Goal: Transaction & Acquisition: Subscribe to service/newsletter

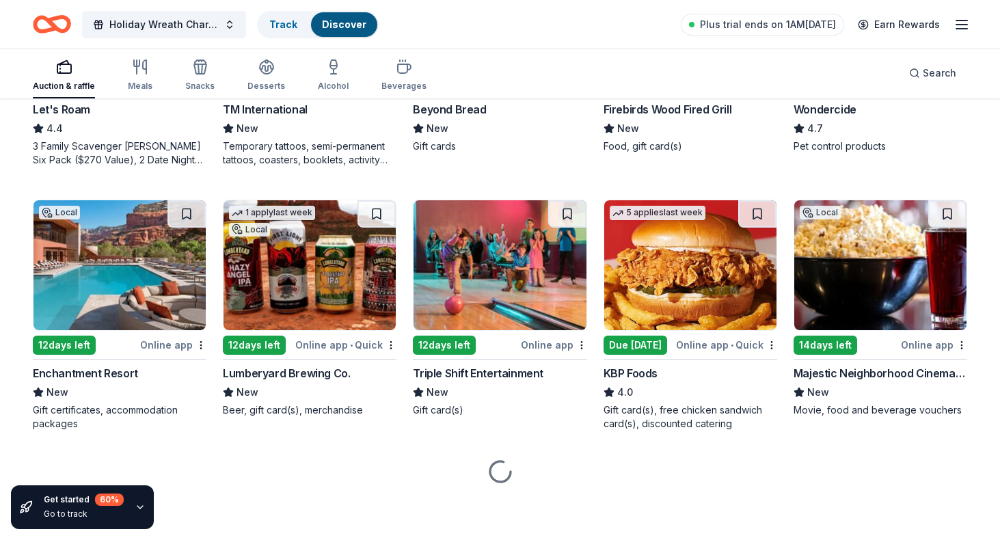
scroll to position [843, 0]
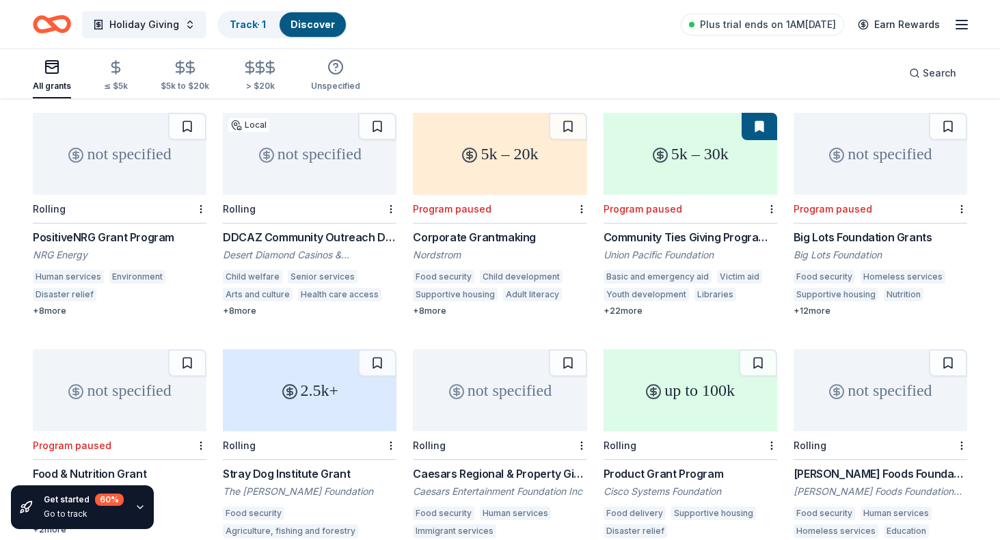
scroll to position [133, 0]
click at [98, 172] on div "not specified" at bounding box center [120, 153] width 174 height 82
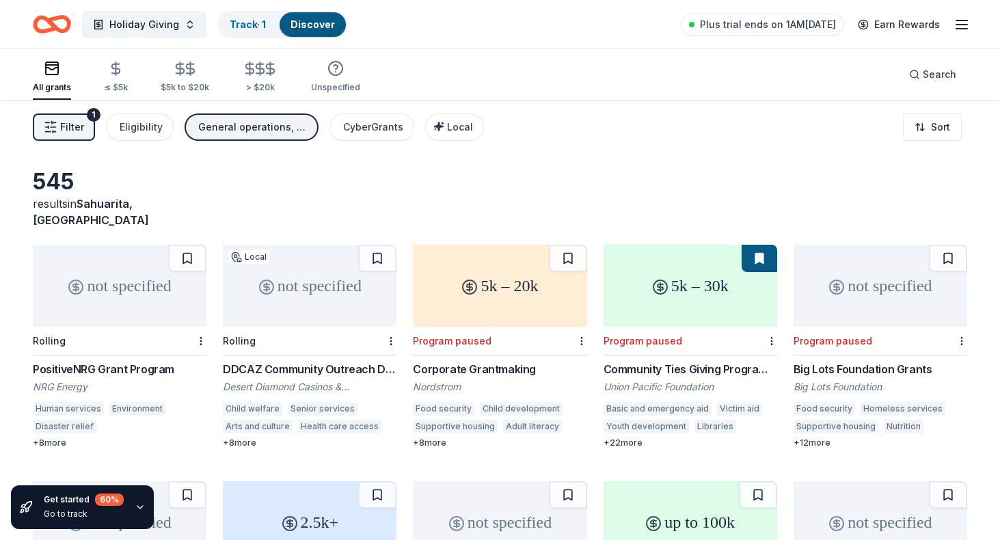
scroll to position [0, 0]
click at [129, 278] on div "not specified" at bounding box center [120, 286] width 174 height 82
click at [140, 280] on div "not specified" at bounding box center [120, 286] width 174 height 82
click at [772, 29] on span "Plus trial ends on 1AM[DATE]" at bounding box center [768, 24] width 136 height 16
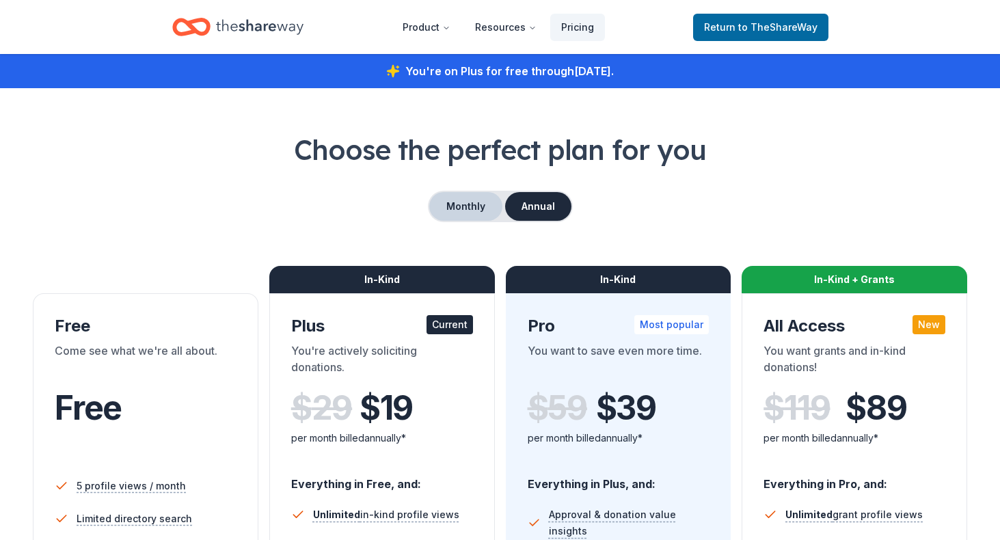
click at [457, 209] on button "Monthly" at bounding box center [465, 206] width 73 height 29
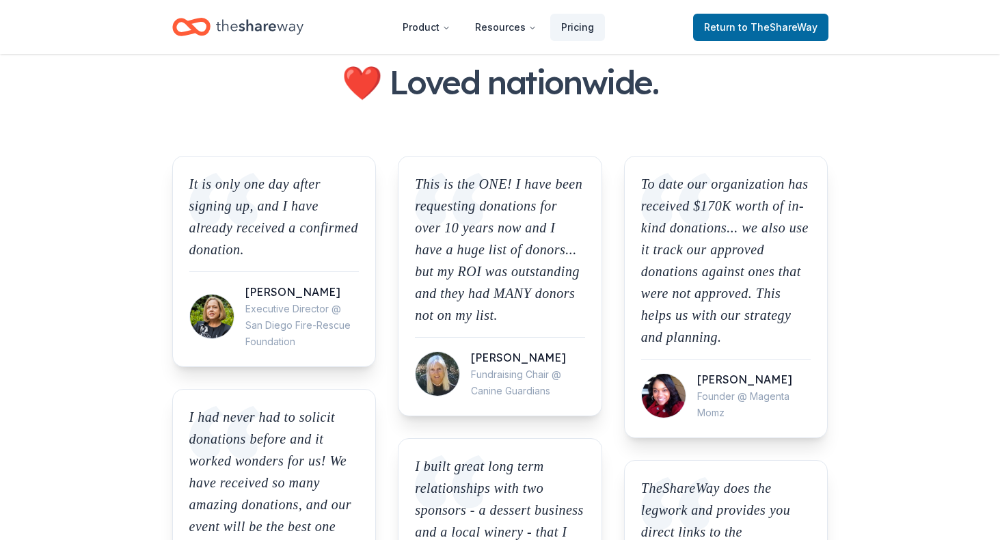
scroll to position [1031, 0]
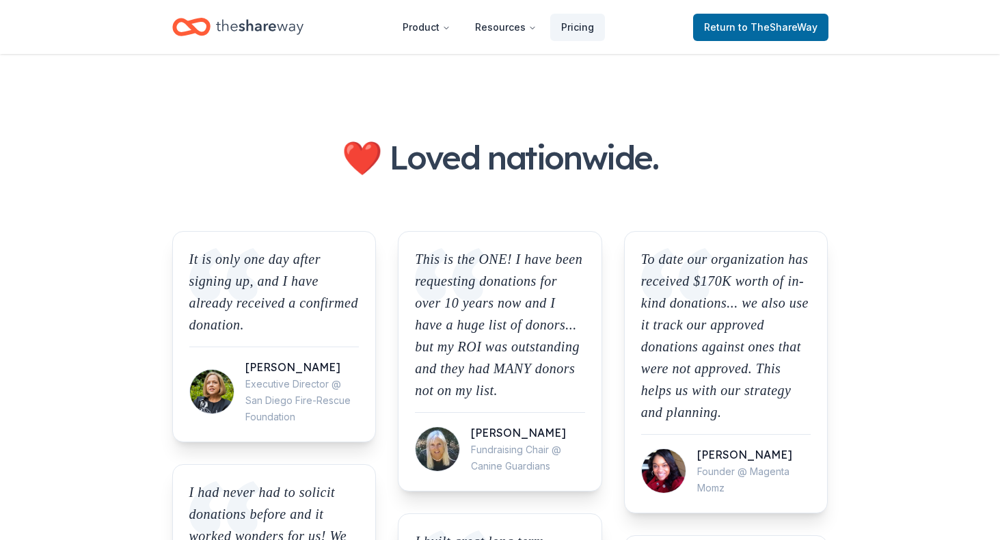
click at [227, 27] on icon "Home" at bounding box center [259, 27] width 87 height 28
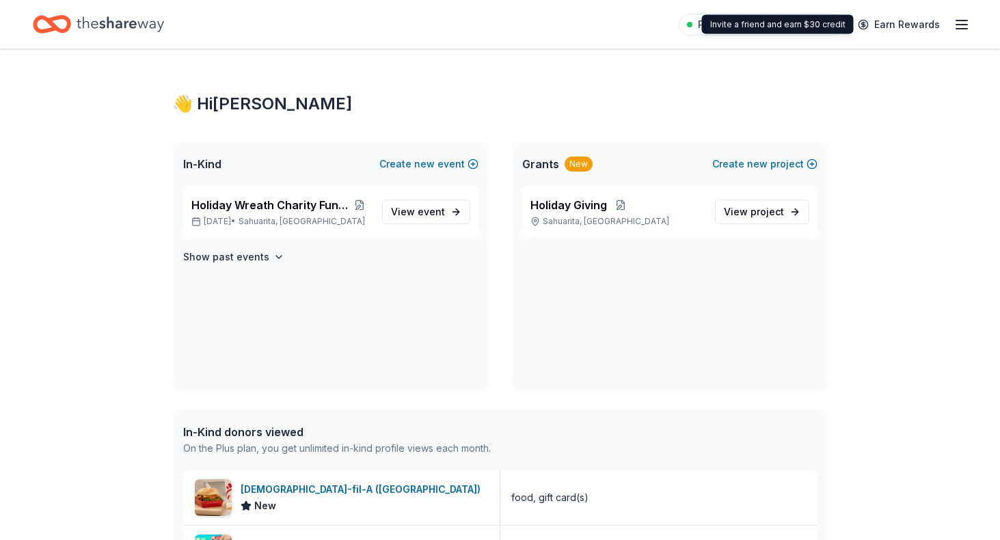
click at [968, 24] on icon "button" at bounding box center [961, 24] width 16 height 16
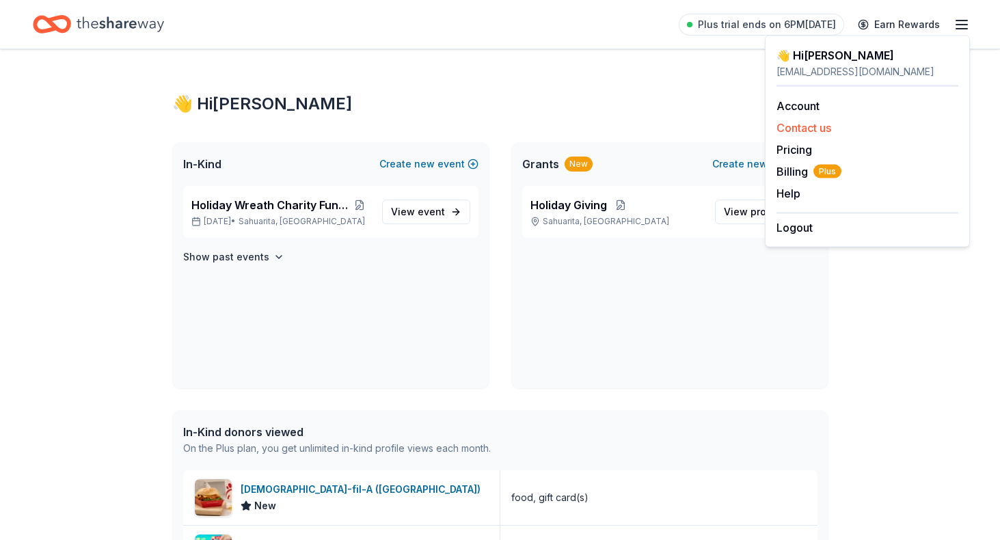
click at [804, 129] on button "Contact us" at bounding box center [803, 128] width 55 height 16
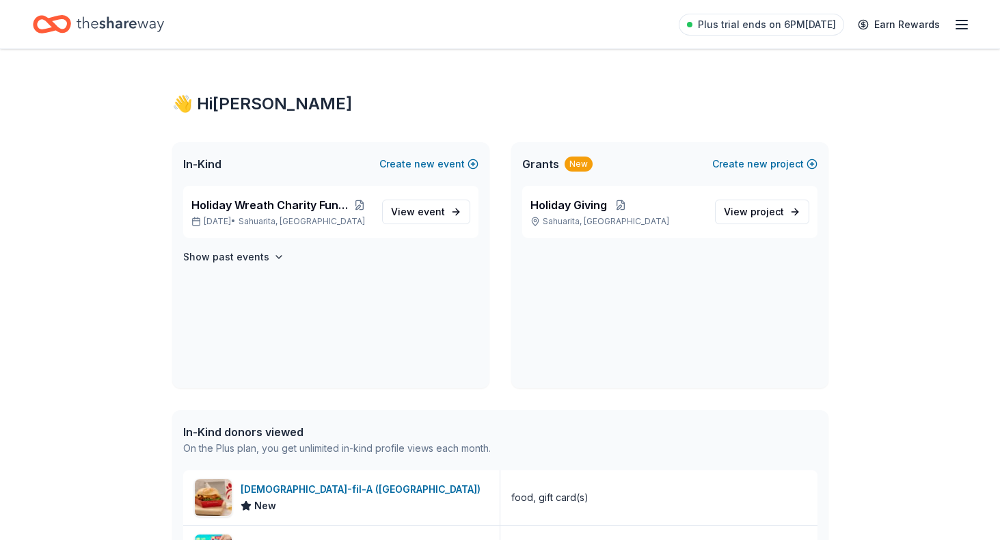
click at [973, 23] on div "Plus trial ends on 6PM, 10/14 Earn Rewards" at bounding box center [500, 24] width 1000 height 49
click at [960, 25] on line "button" at bounding box center [961, 25] width 11 height 0
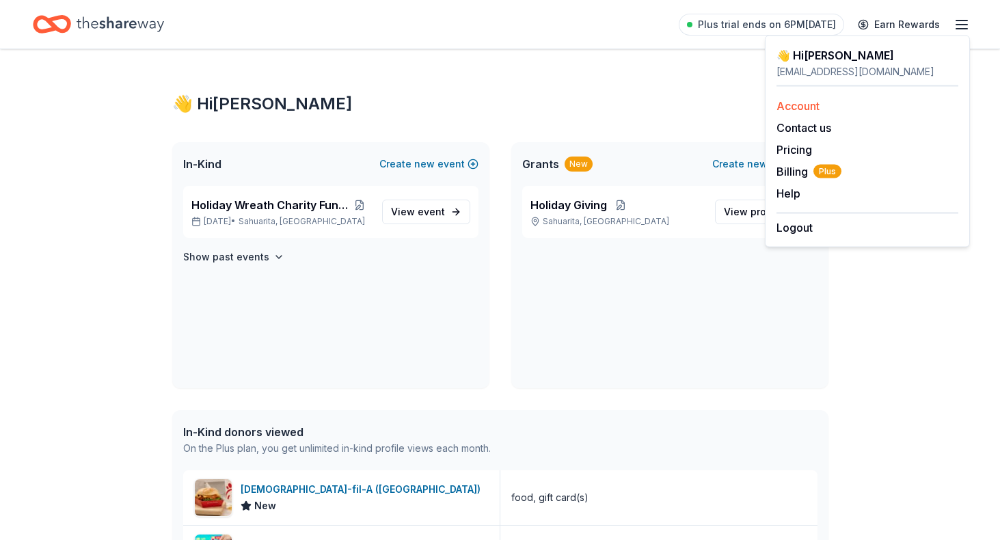
click at [798, 106] on link "Account" at bounding box center [797, 106] width 43 height 14
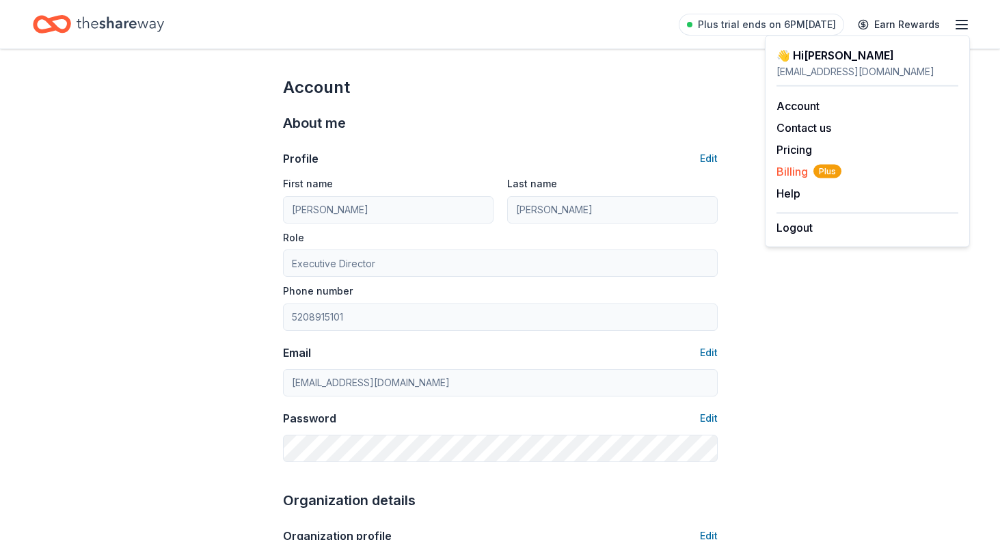
click at [789, 174] on span "Billing Plus" at bounding box center [808, 171] width 65 height 16
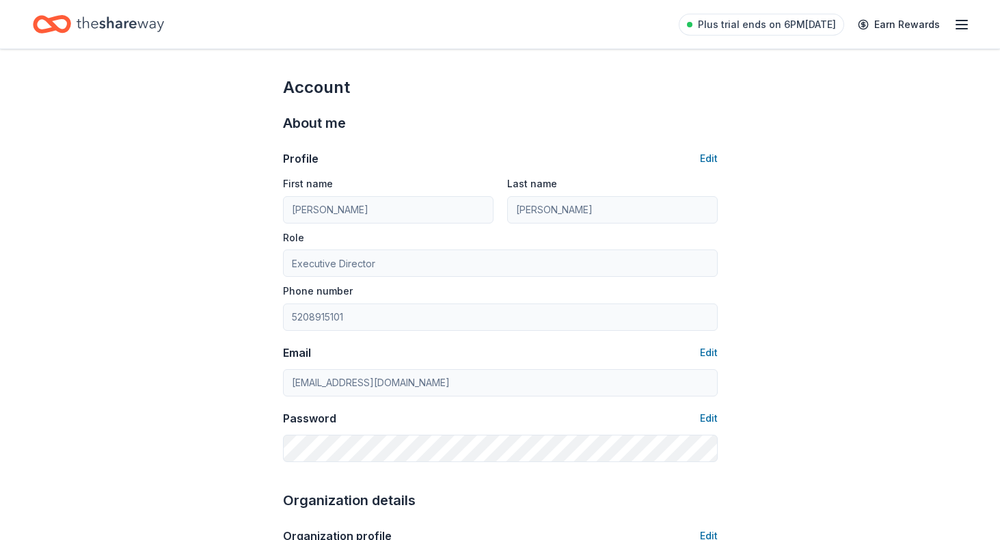
click at [957, 28] on icon "button" at bounding box center [961, 24] width 16 height 16
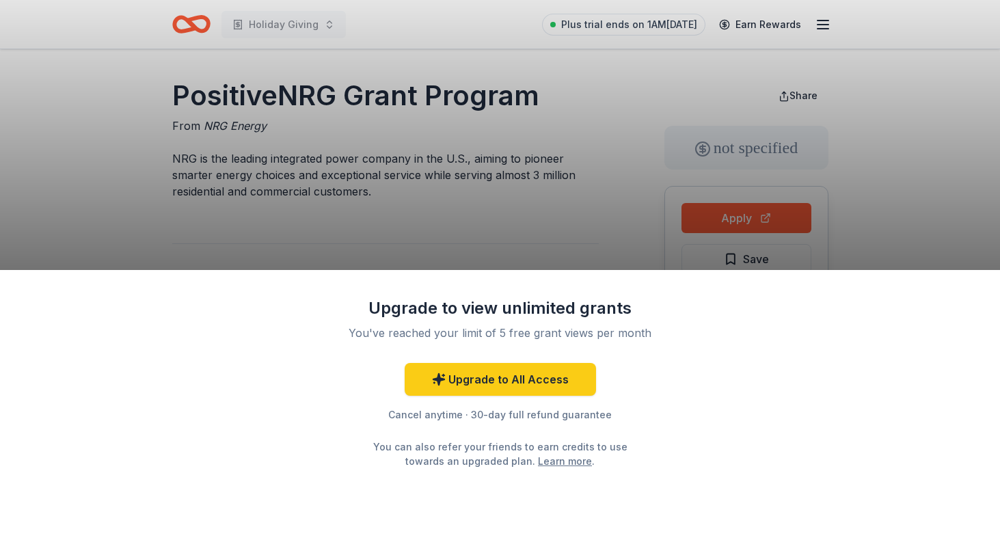
click at [571, 217] on div "Upgrade to view unlimited grants You've reached your limit of 5 free grant view…" at bounding box center [500, 270] width 1000 height 540
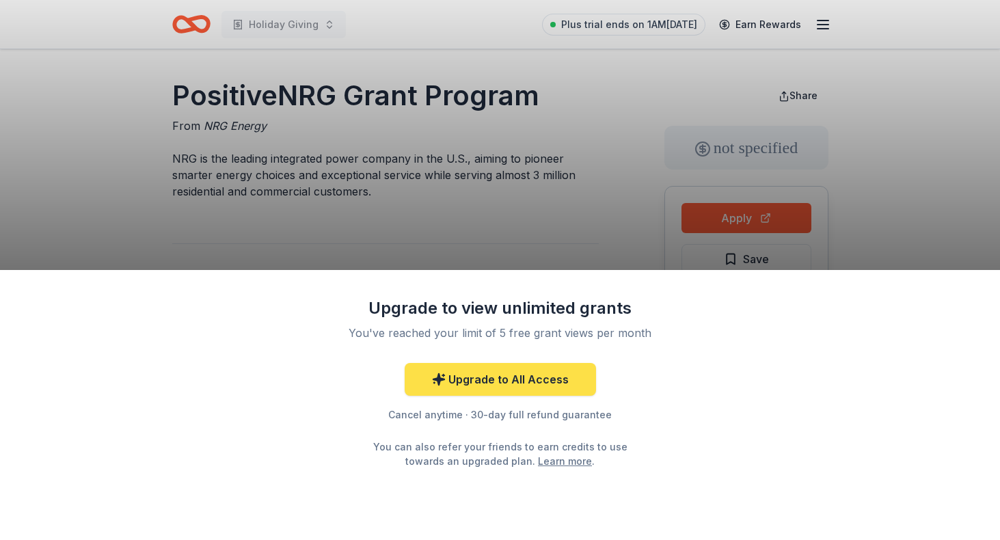
click at [549, 383] on link "Upgrade to All Access" at bounding box center [500, 379] width 191 height 33
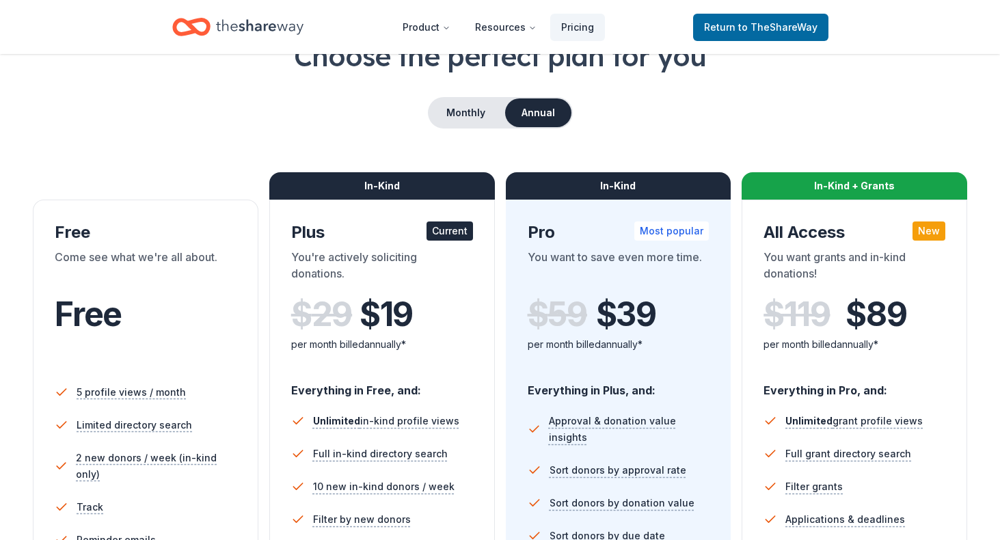
scroll to position [93, 0]
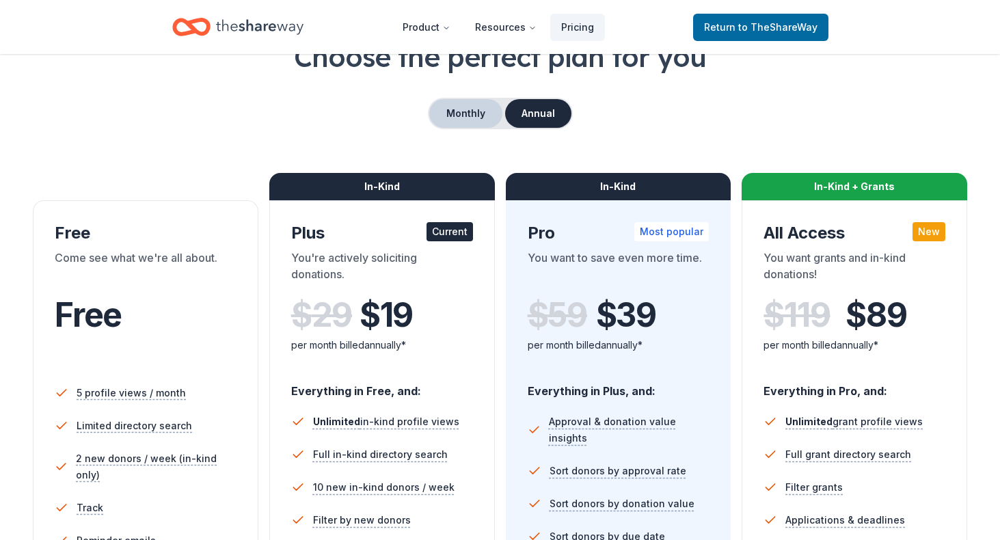
click at [467, 111] on button "Monthly" at bounding box center [465, 113] width 73 height 29
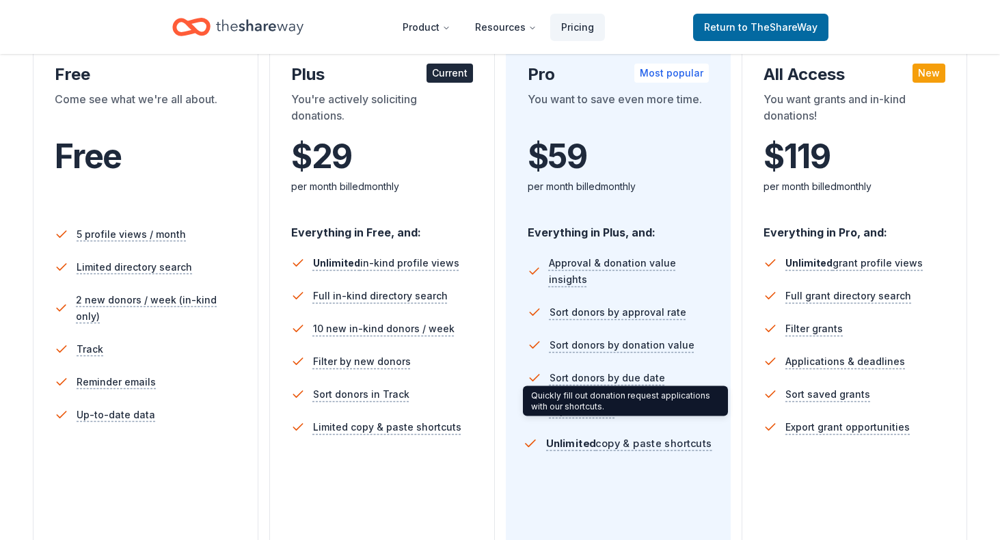
scroll to position [251, 0]
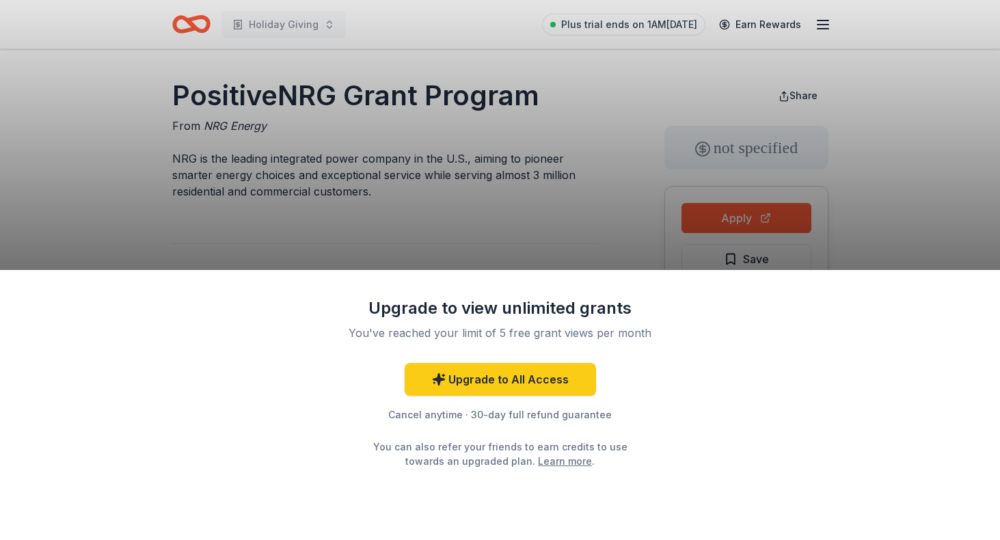
click at [621, 214] on div "Upgrade to view unlimited grants You've reached your limit of 5 free grant view…" at bounding box center [500, 270] width 1000 height 540
